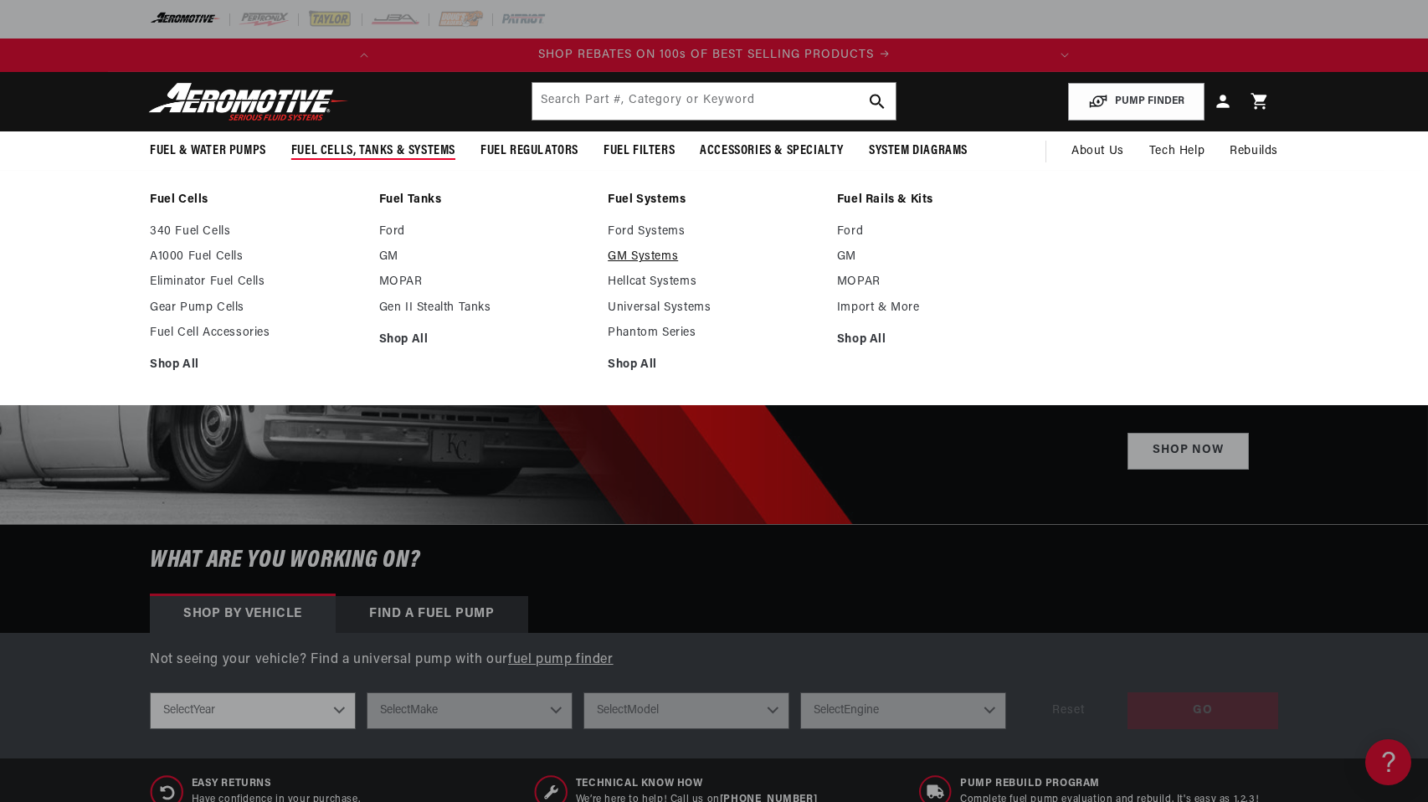
click at [641, 257] on link "GM Systems" at bounding box center [714, 256] width 213 height 15
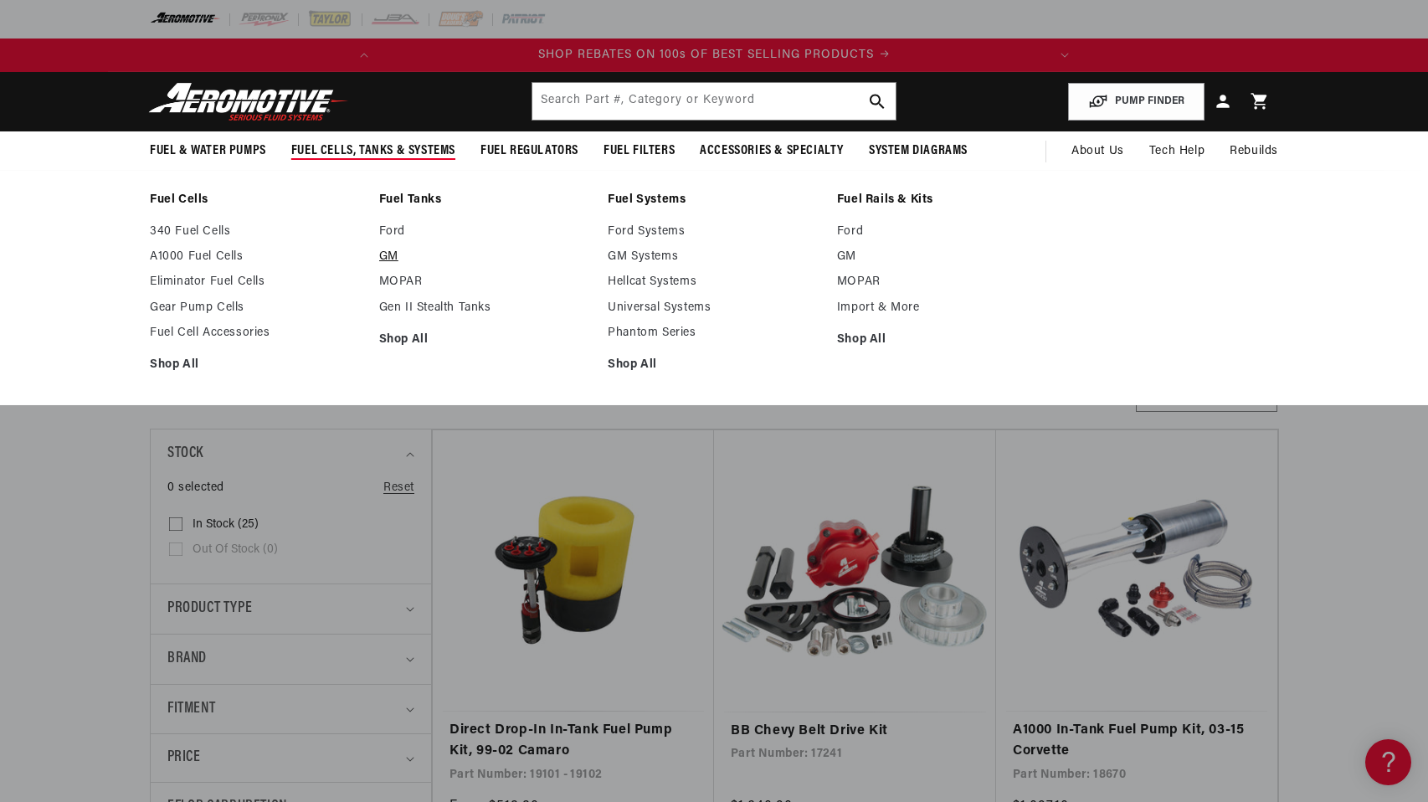
click at [387, 255] on link "GM" at bounding box center [485, 256] width 213 height 15
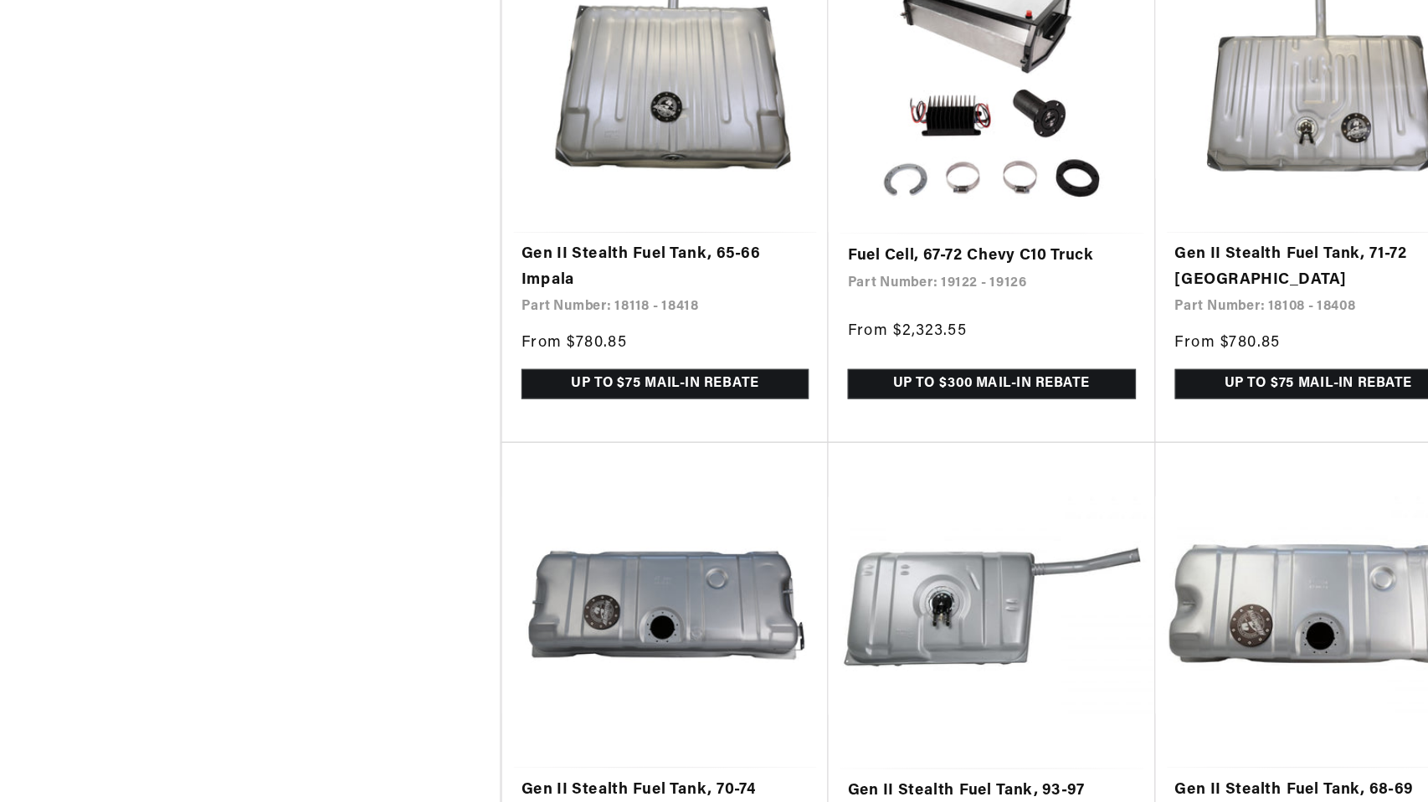
scroll to position [1328, 0]
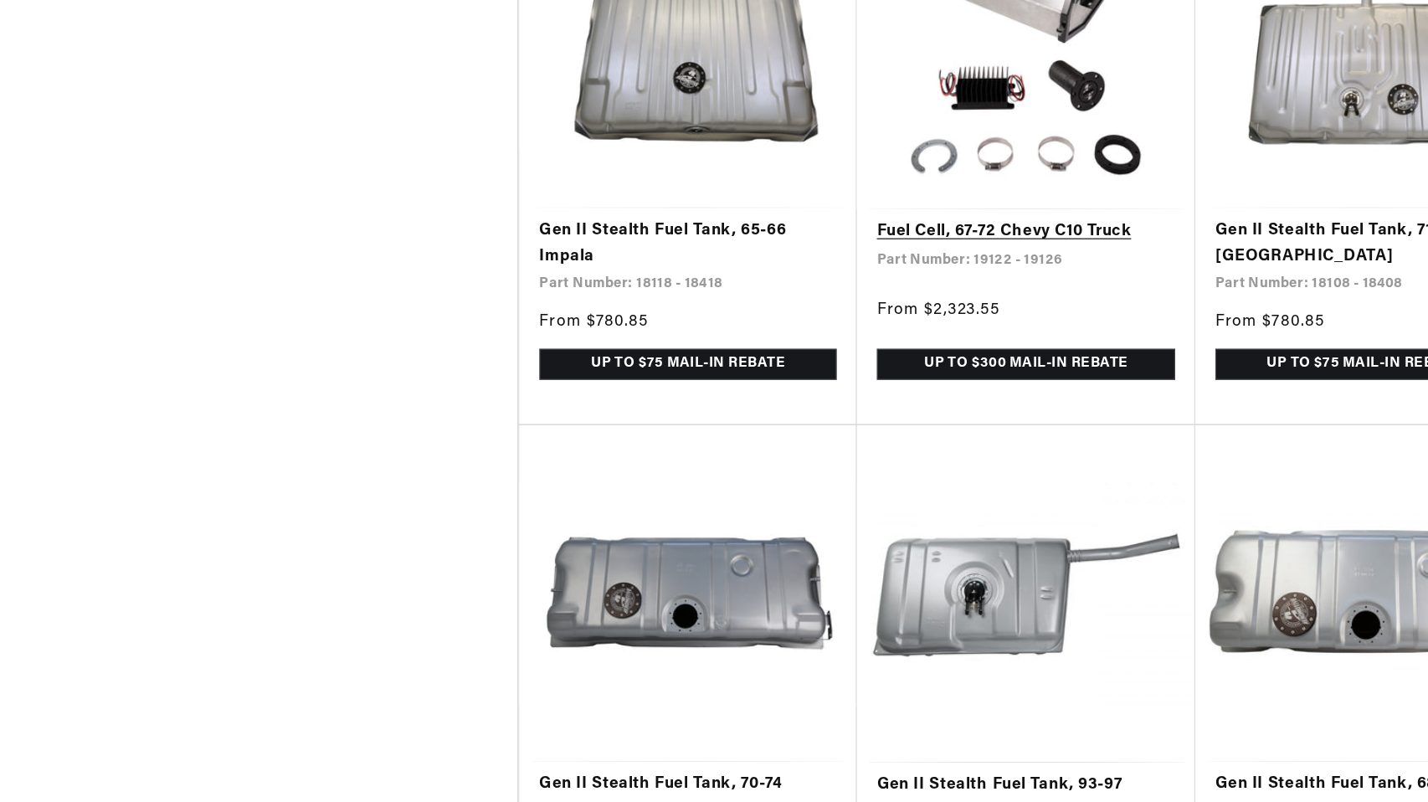
click at [806, 338] on link "Fuel Cell, 67-72 Chevy C10 Truck" at bounding box center [855, 327] width 249 height 22
